Goal: Use online tool/utility

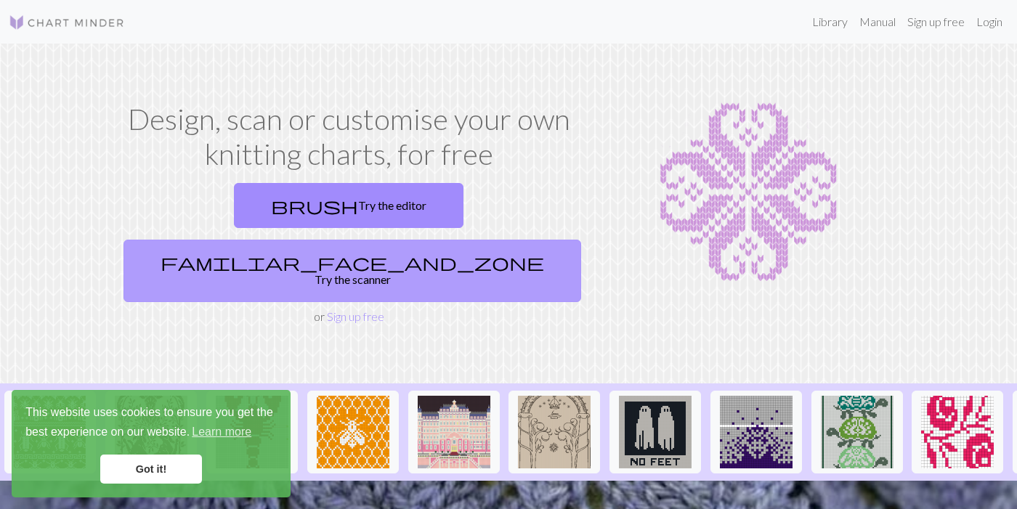
click at [433, 240] on link "familiar_face_and_zone Try the scanner" at bounding box center [351, 271] width 457 height 62
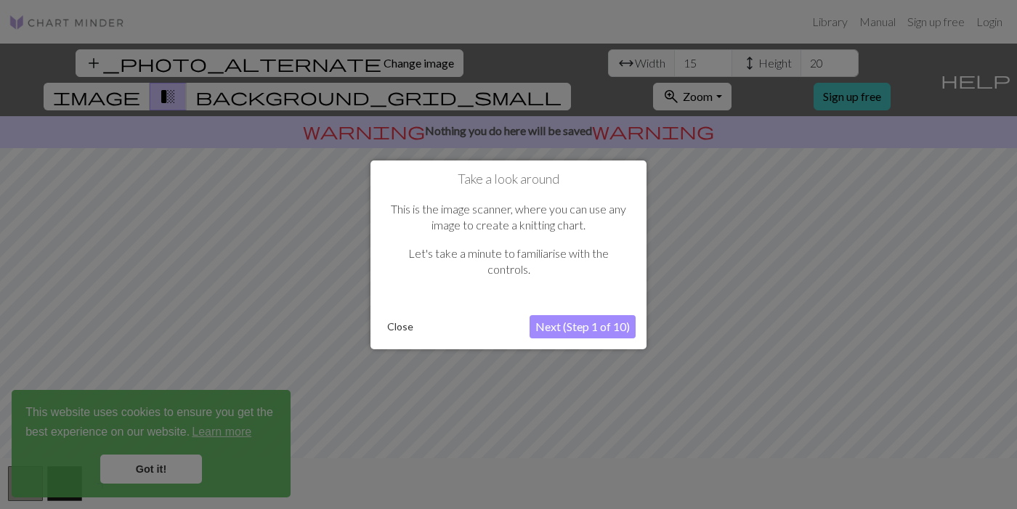
click at [399, 327] on button "Close" at bounding box center [400, 327] width 38 height 22
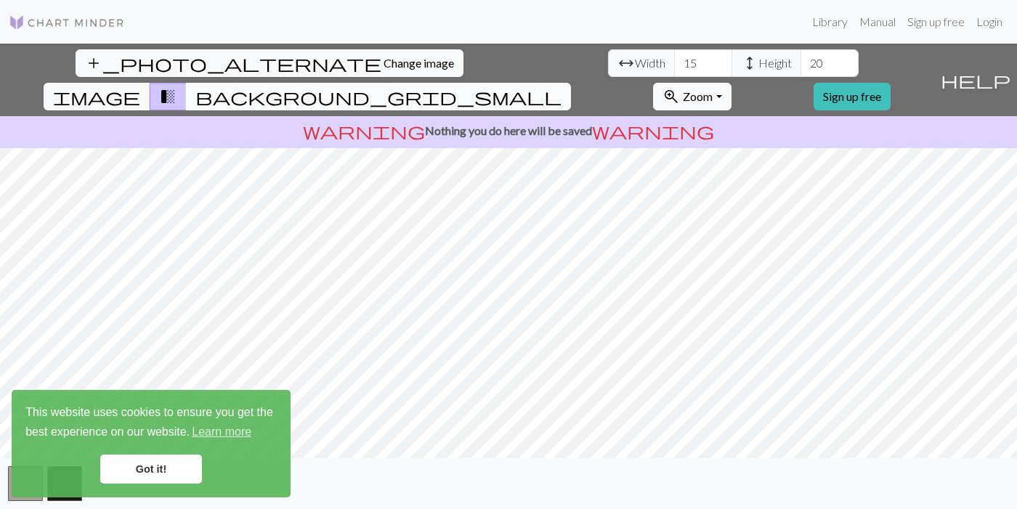
click at [561, 86] on span "background_grid_small" at bounding box center [378, 96] width 366 height 20
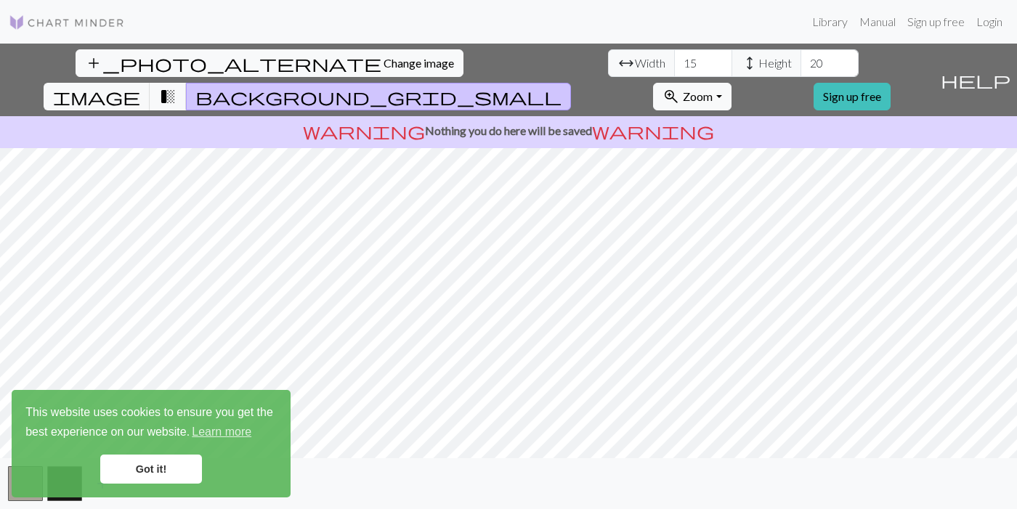
click at [561, 86] on span "background_grid_small" at bounding box center [378, 96] width 366 height 20
click at [176, 86] on span "transition_fade" at bounding box center [167, 96] width 17 height 20
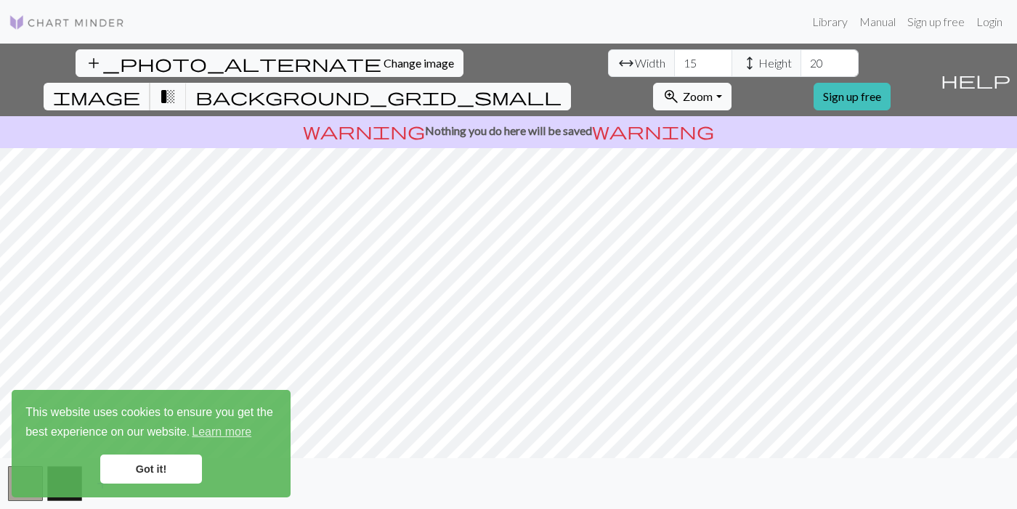
click at [140, 86] on span "image" at bounding box center [96, 96] width 87 height 20
click at [81, 25] on img at bounding box center [67, 22] width 116 height 17
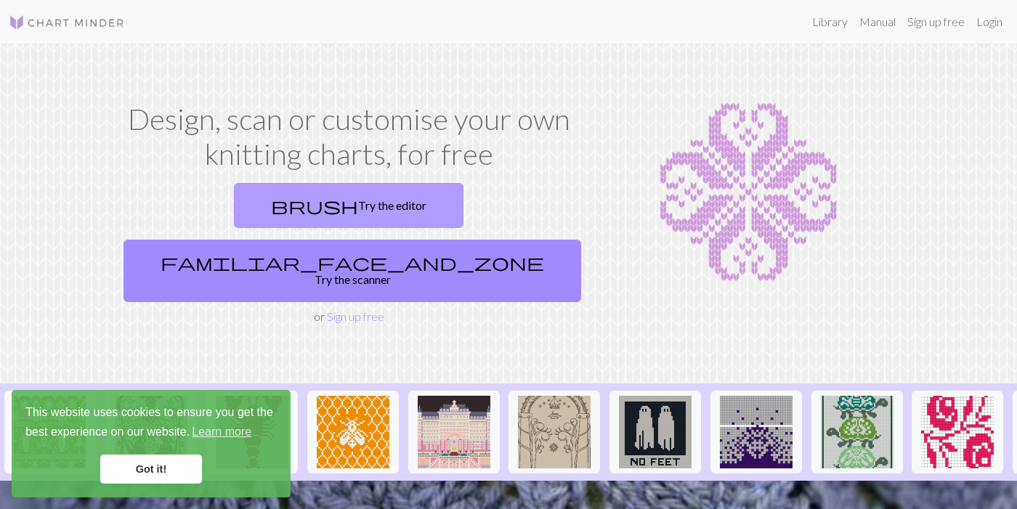
click at [234, 222] on link "brush Try the editor" at bounding box center [348, 205] width 229 height 45
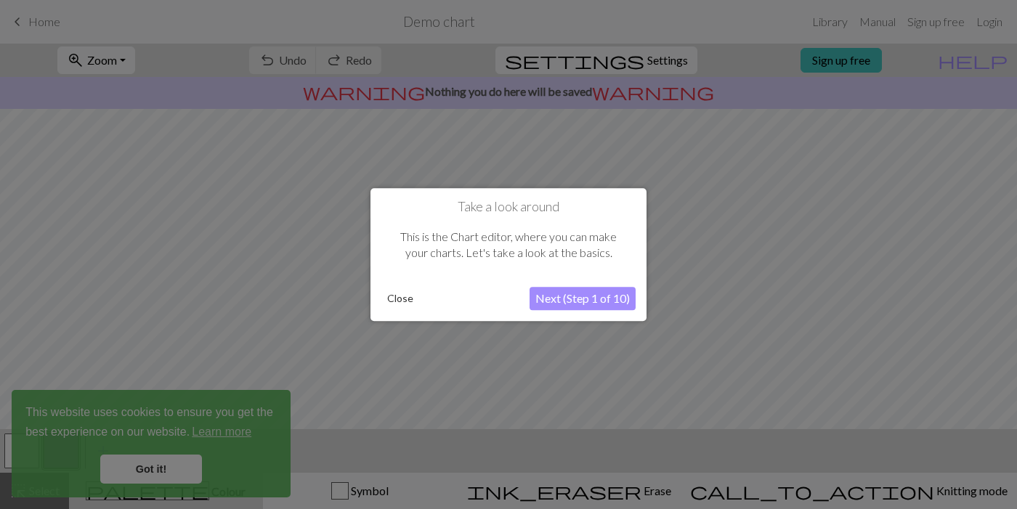
click at [396, 298] on button "Close" at bounding box center [400, 299] width 38 height 22
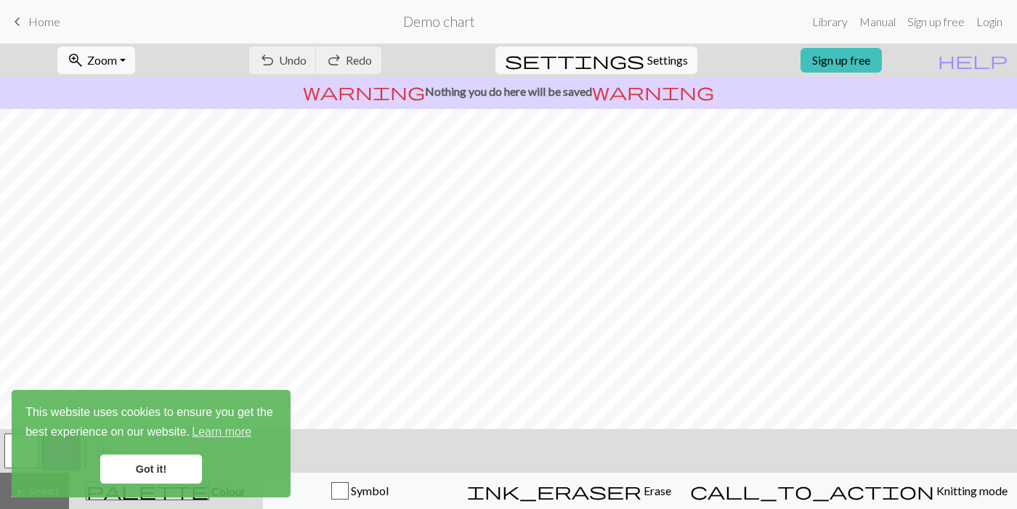
click at [361, 60] on div "undo Undo Undo redo Redo Redo" at bounding box center [315, 60] width 154 height 33
click at [428, 84] on p "warning Nothing you do here will be saved warning" at bounding box center [508, 91] width 1005 height 17
click at [392, 54] on div "undo Undo Undo redo Redo Redo" at bounding box center [315, 60] width 154 height 33
